Goal: Check status

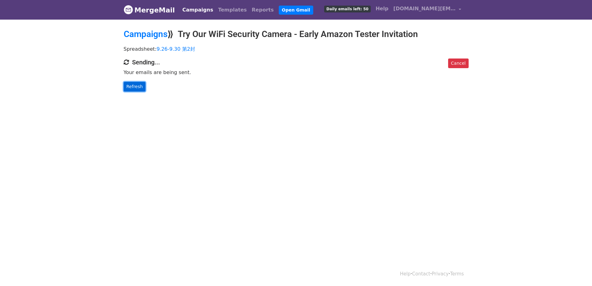
click at [141, 88] on link "Refresh" at bounding box center [135, 87] width 22 height 10
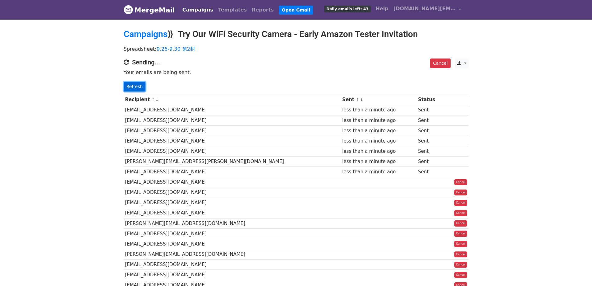
drag, startPoint x: 136, startPoint y: 84, endPoint x: 81, endPoint y: 1, distance: 99.5
click at [136, 84] on link "Refresh" at bounding box center [135, 87] width 22 height 10
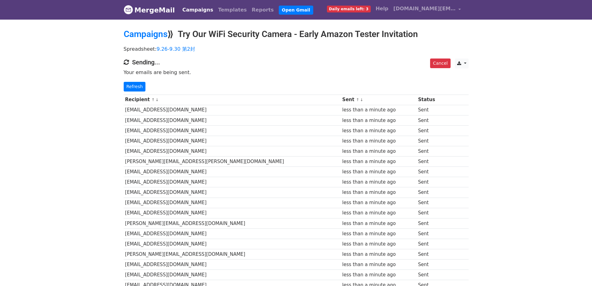
click at [132, 87] on link "Refresh" at bounding box center [135, 87] width 22 height 10
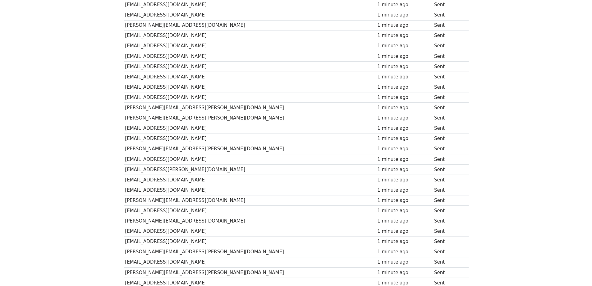
scroll to position [311, 0]
